Goal: Task Accomplishment & Management: Manage account settings

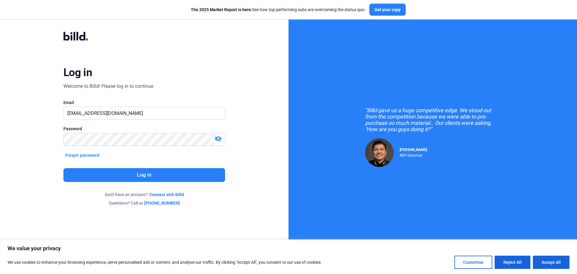
click at [121, 170] on button "Log in" at bounding box center [144, 175] width 162 height 14
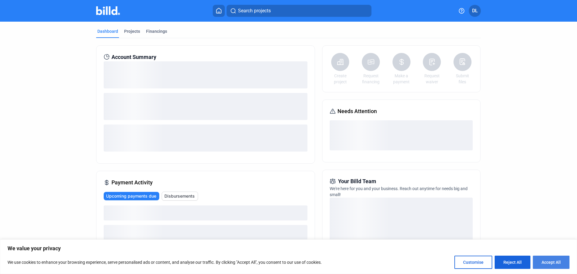
click at [554, 261] on button "Accept All" at bounding box center [551, 261] width 37 height 13
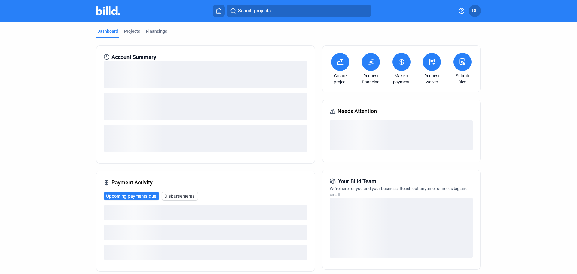
checkbox input "true"
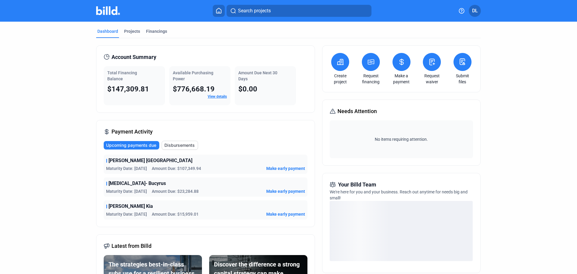
click at [218, 95] on link "View details" at bounding box center [217, 96] width 19 height 4
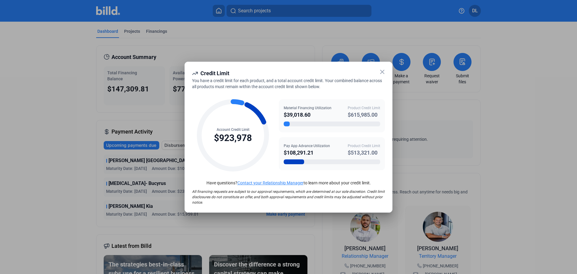
click at [384, 71] on icon at bounding box center [382, 71] width 7 height 7
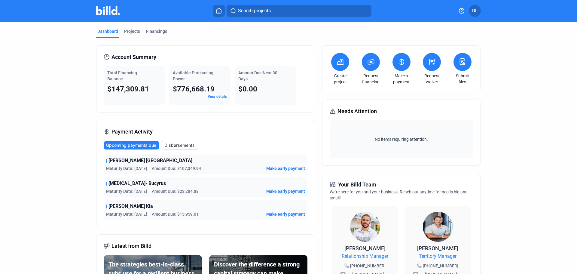
click at [137, 162] on span "[PERSON_NAME] [GEOGRAPHIC_DATA]" at bounding box center [150, 160] width 84 height 7
click at [172, 145] on span "Disbursements" at bounding box center [179, 145] width 30 height 6
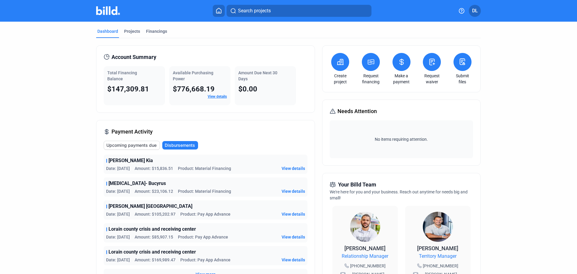
click at [290, 212] on span "View details" at bounding box center [293, 214] width 23 height 6
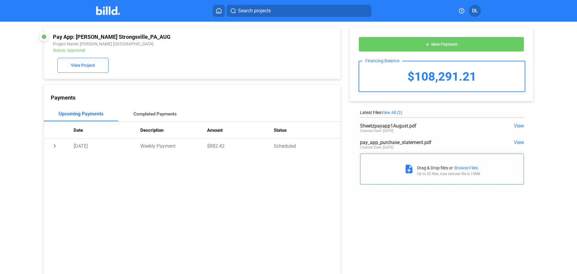
click at [146, 116] on div "Completed Payments" at bounding box center [154, 113] width 43 height 5
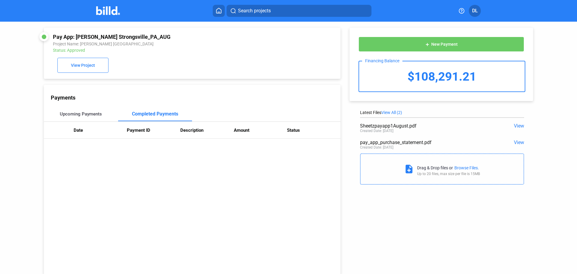
click at [95, 114] on div "Upcoming Payments" at bounding box center [81, 113] width 42 height 5
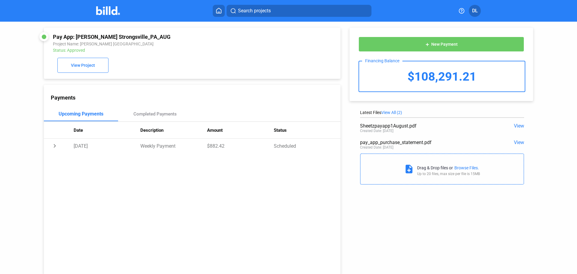
click at [443, 73] on div "$108,291.21" at bounding box center [442, 76] width 166 height 30
click at [448, 43] on span "New Payment" at bounding box center [444, 44] width 26 height 5
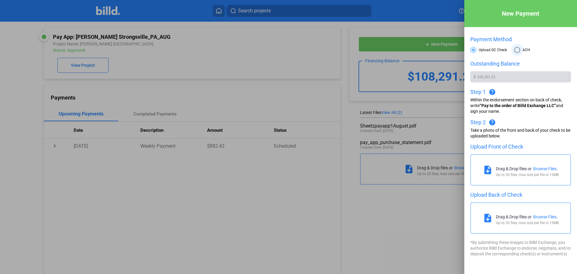
click at [514, 49] on span at bounding box center [517, 50] width 6 height 6
click at [514, 49] on input "ACH" at bounding box center [517, 50] width 6 height 6
radio input "true"
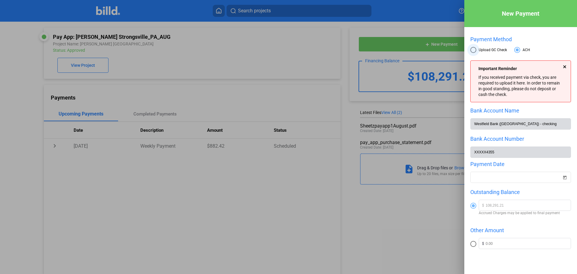
click at [474, 49] on span at bounding box center [473, 50] width 6 height 6
click at [474, 49] on input "Upload GC Check" at bounding box center [473, 50] width 6 height 6
radio input "true"
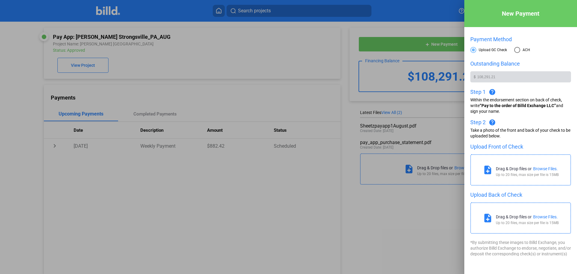
click at [25, 155] on div at bounding box center [288, 137] width 577 height 274
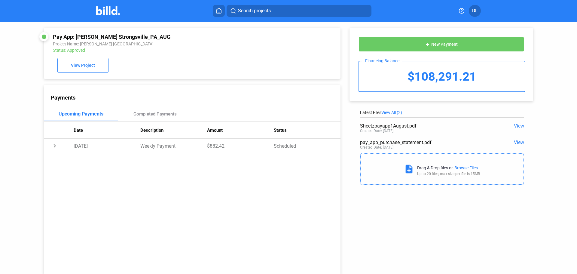
click at [219, 8] on icon at bounding box center [219, 11] width 6 height 6
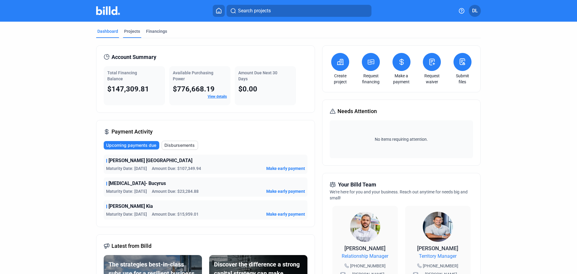
click at [132, 32] on div "Projects" at bounding box center [132, 31] width 16 height 6
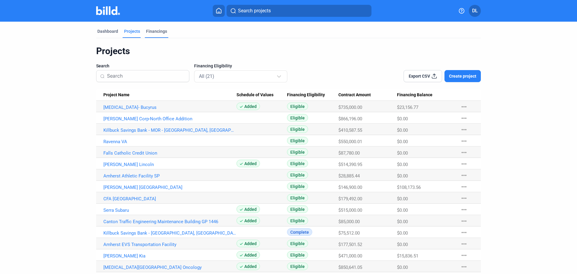
click at [157, 29] on div "Financings" at bounding box center [156, 31] width 21 height 6
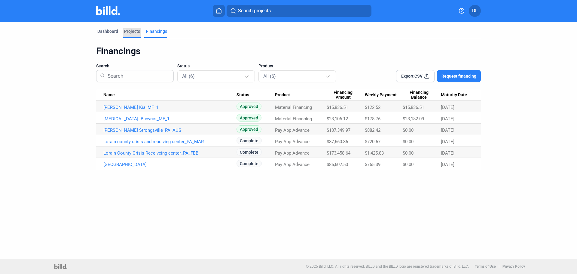
click at [130, 31] on div "Projects" at bounding box center [132, 31] width 16 height 6
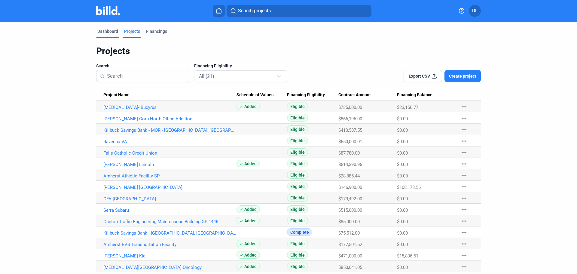
click at [100, 30] on div "Dashboard" at bounding box center [107, 31] width 21 height 6
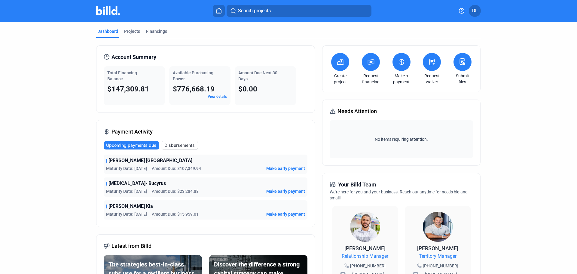
click at [218, 96] on link "View details" at bounding box center [217, 96] width 19 height 4
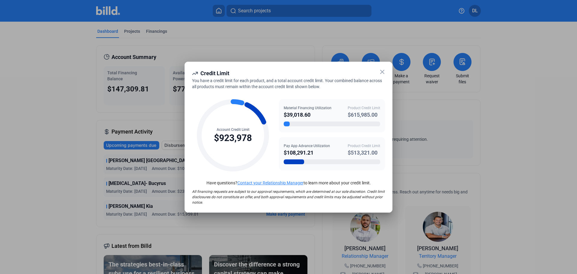
click at [381, 74] on icon at bounding box center [382, 71] width 7 height 7
